Goal: Task Accomplishment & Management: Manage account settings

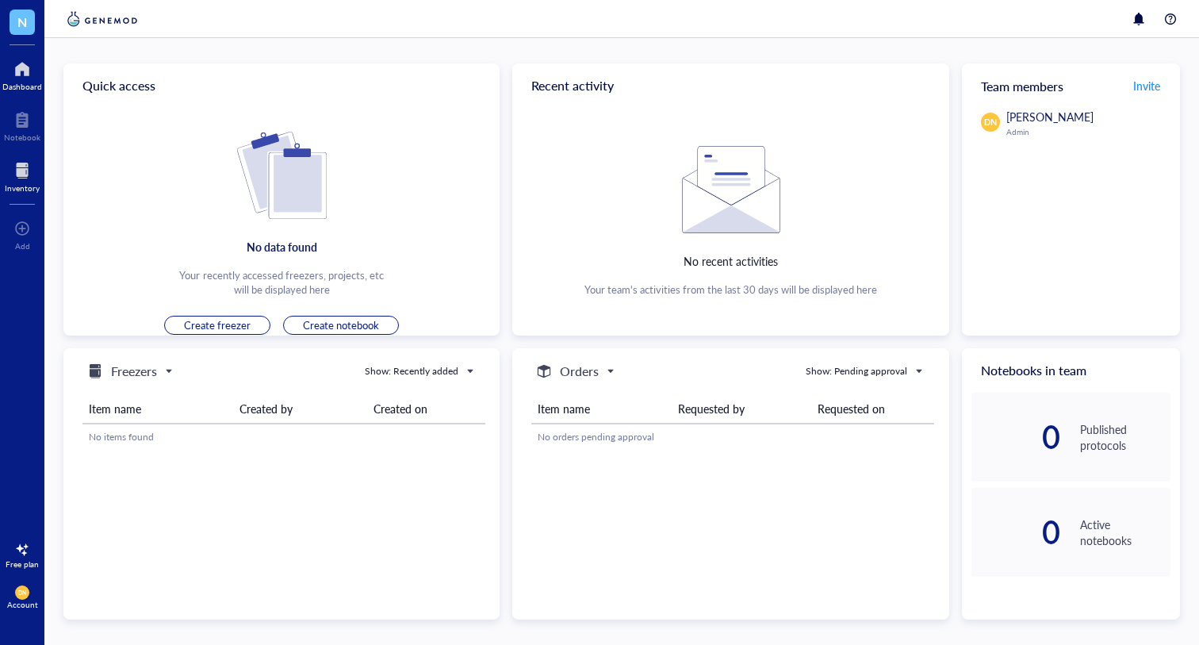
click at [30, 186] on div "Inventory" at bounding box center [22, 188] width 35 height 10
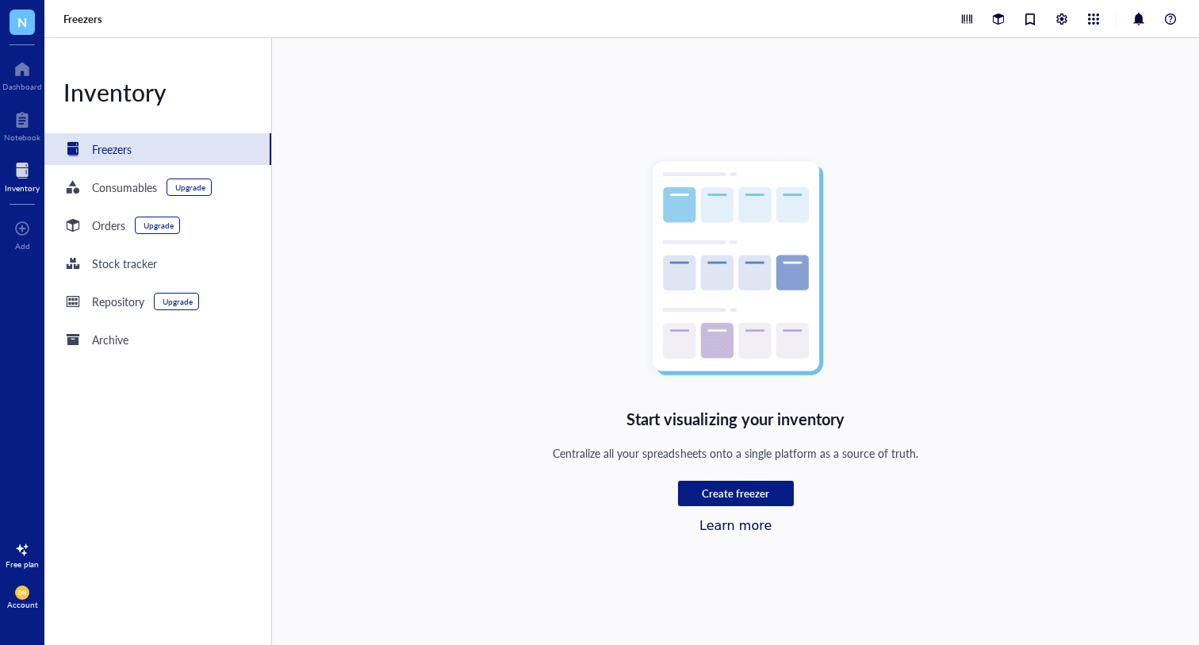
click at [27, 591] on span "DN" at bounding box center [22, 592] width 14 height 14
click at [105, 560] on link "Framework" at bounding box center [105, 567] width 91 height 29
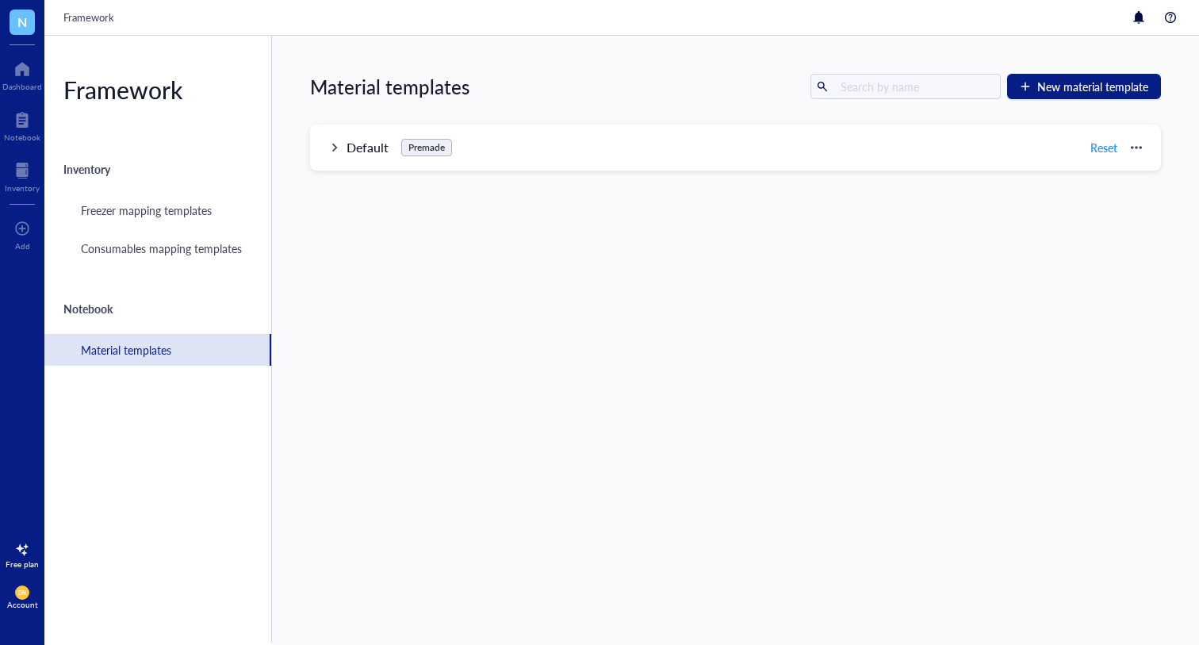
click at [25, 592] on span "DN" at bounding box center [22, 592] width 9 height 6
click at [105, 546] on link "Account settings" at bounding box center [105, 538] width 91 height 29
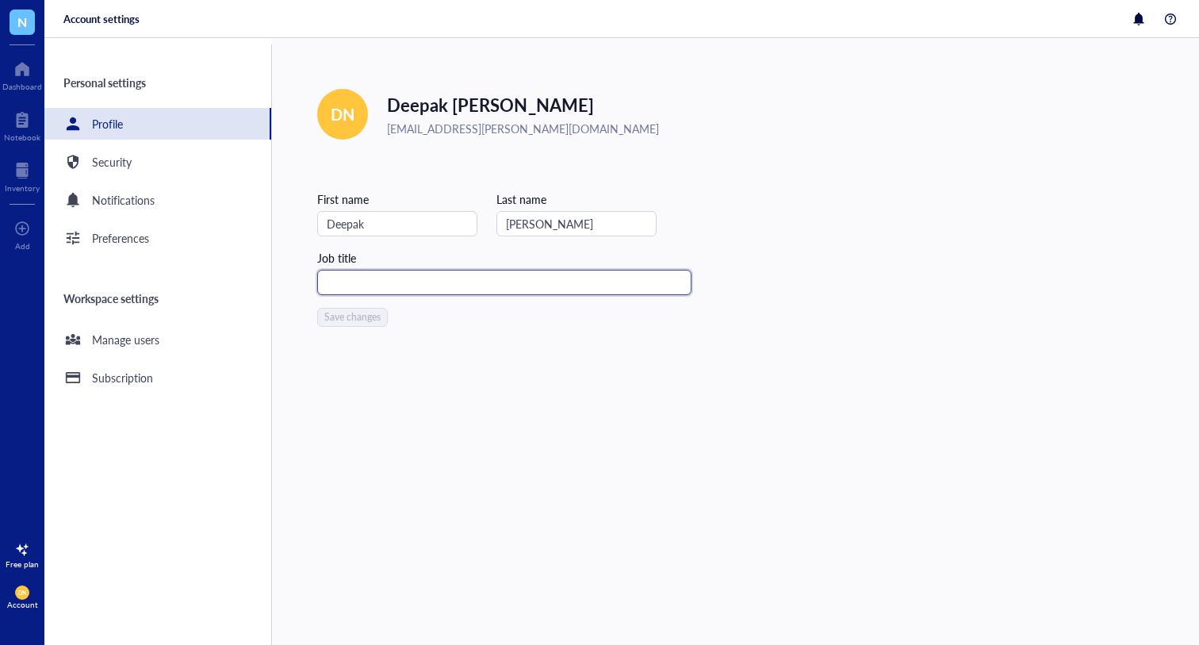
click at [374, 273] on input "text" at bounding box center [504, 282] width 374 height 25
type input "Professor and PI"
click at [354, 319] on span "Save changes" at bounding box center [352, 317] width 56 height 11
click at [94, 380] on div "Subscription" at bounding box center [122, 377] width 61 height 17
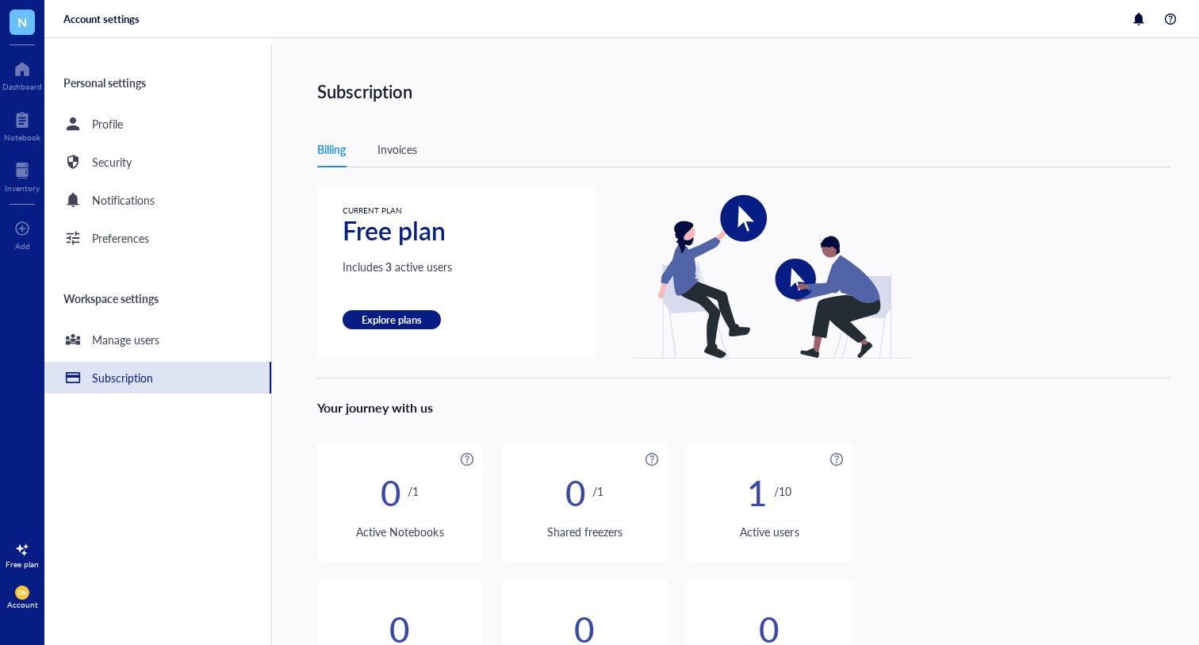
click at [389, 141] on div "Invoices" at bounding box center [397, 148] width 40 height 17
